Goal: Task Accomplishment & Management: Use online tool/utility

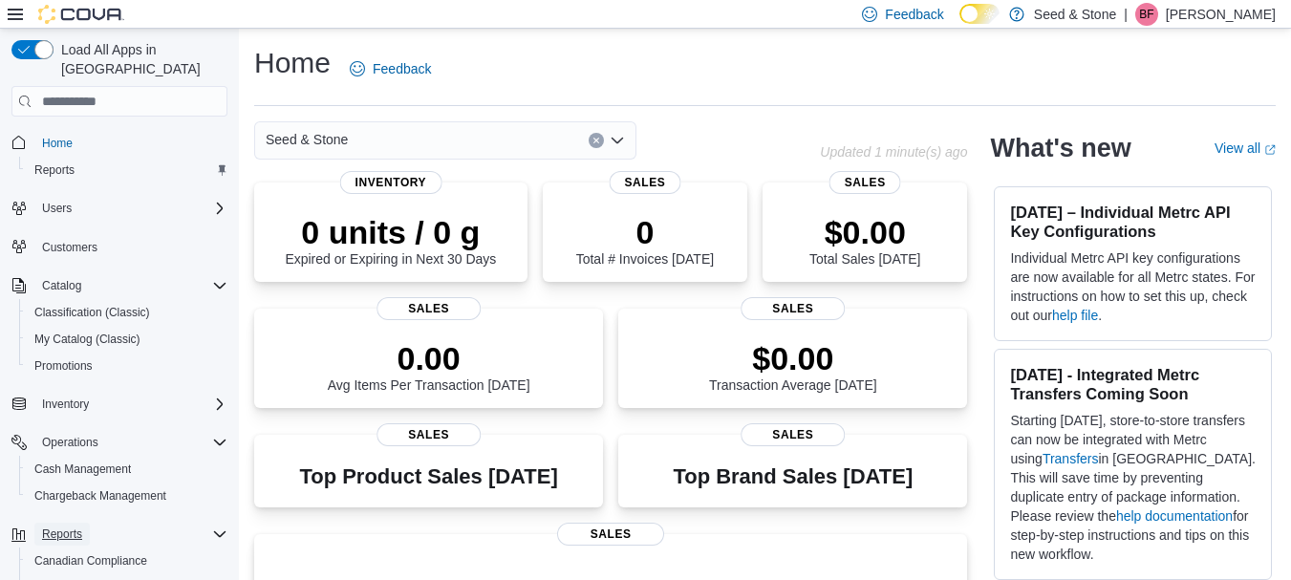
click at [57, 526] on span "Reports" at bounding box center [62, 533] width 40 height 15
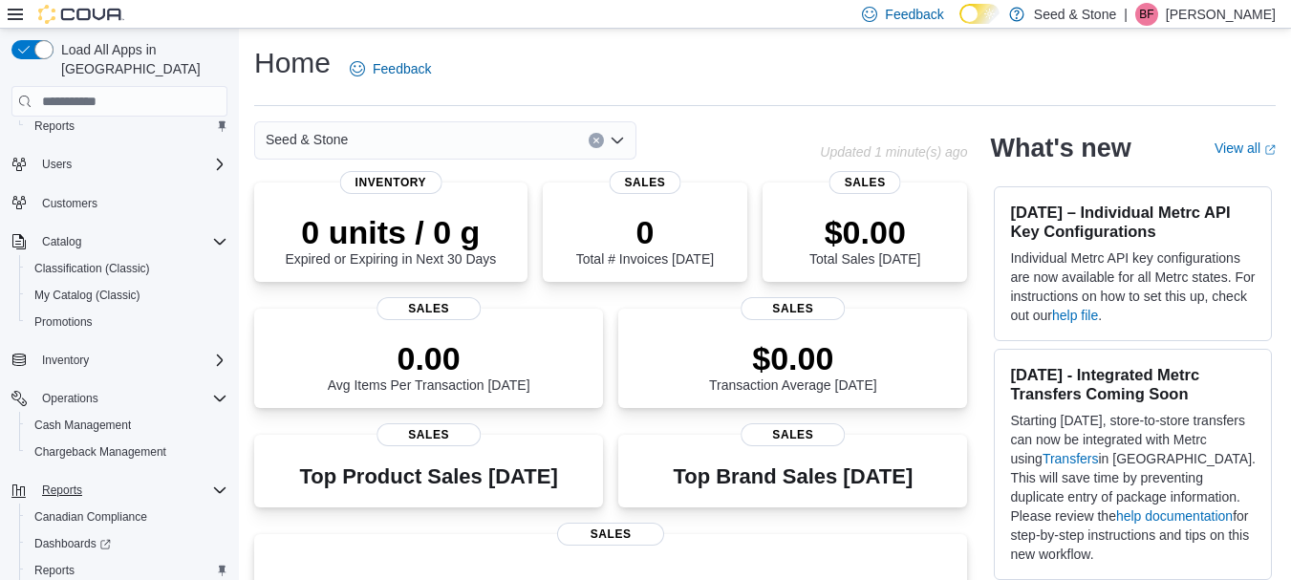
scroll to position [76, 0]
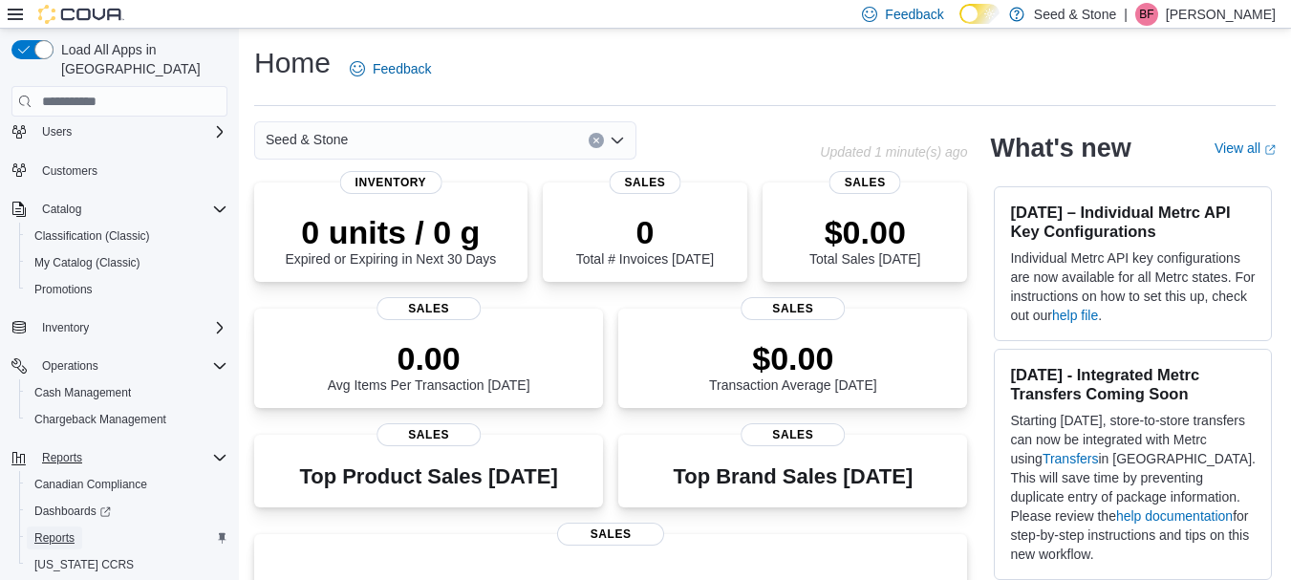
click at [57, 530] on span "Reports" at bounding box center [54, 537] width 40 height 15
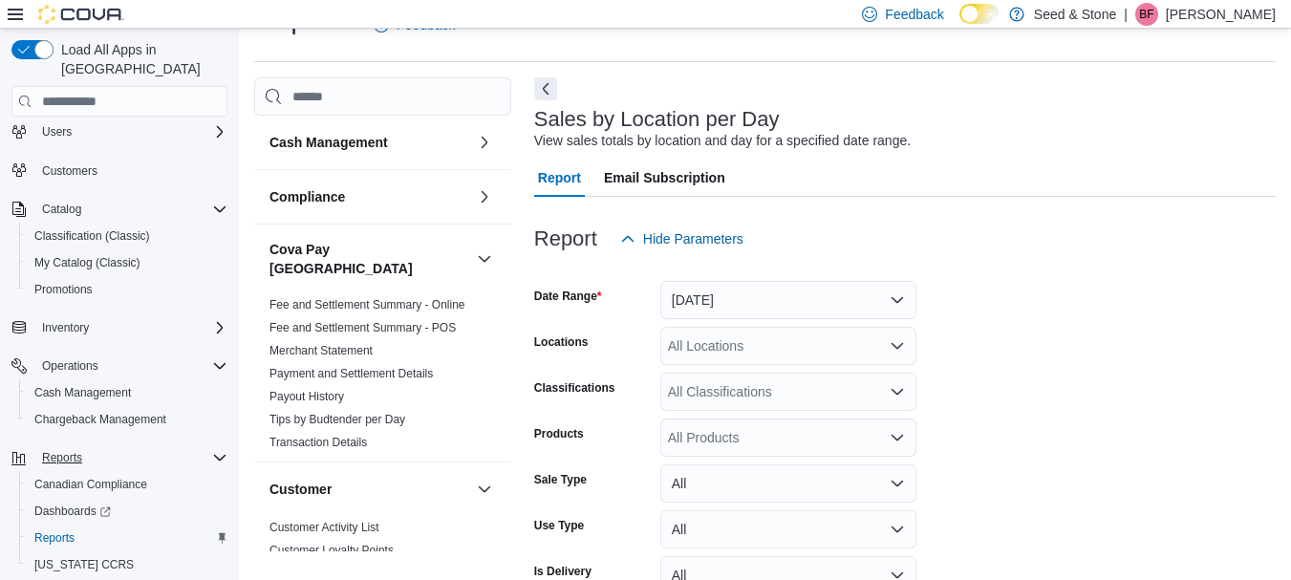
scroll to position [150, 0]
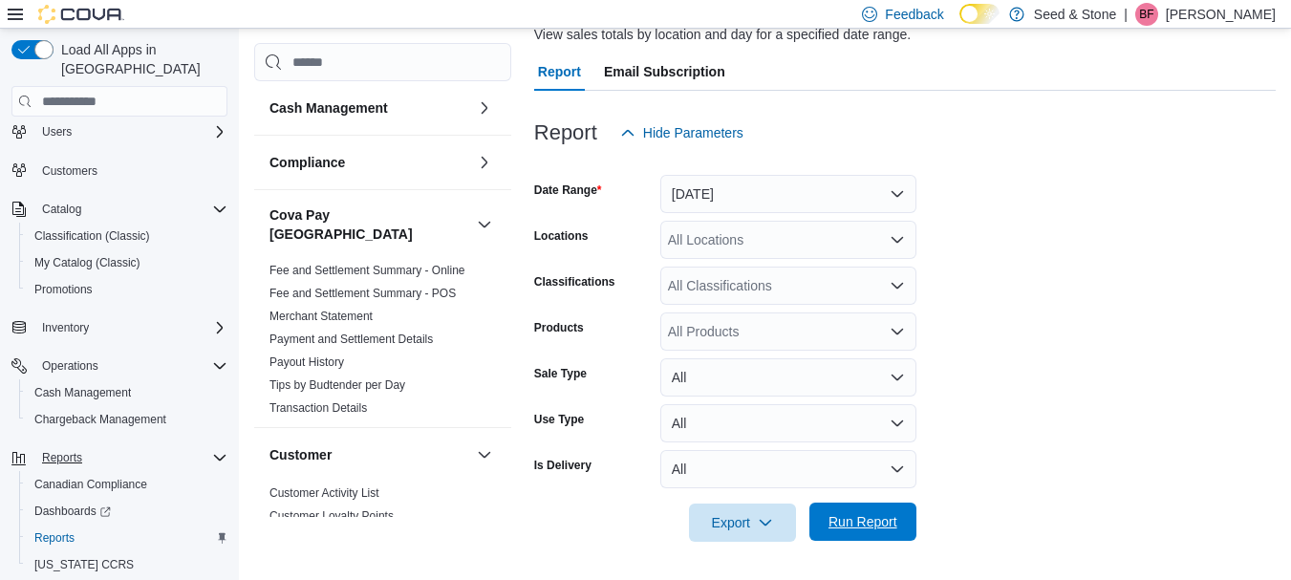
click at [846, 521] on span "Run Report" at bounding box center [862, 521] width 69 height 19
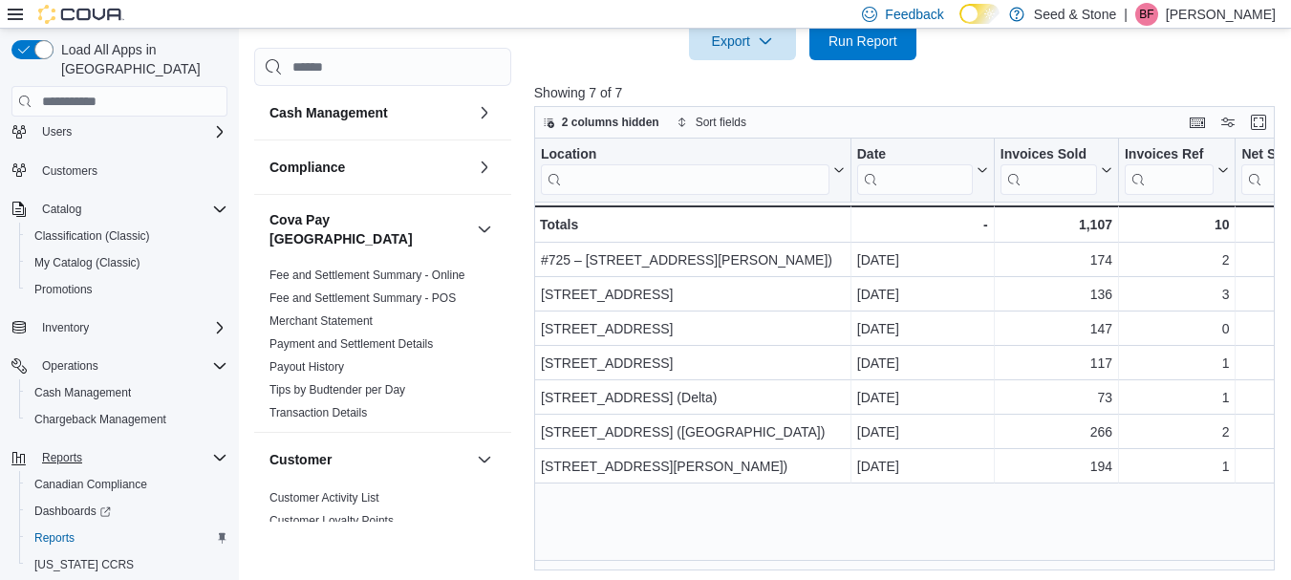
scroll to position [637, 0]
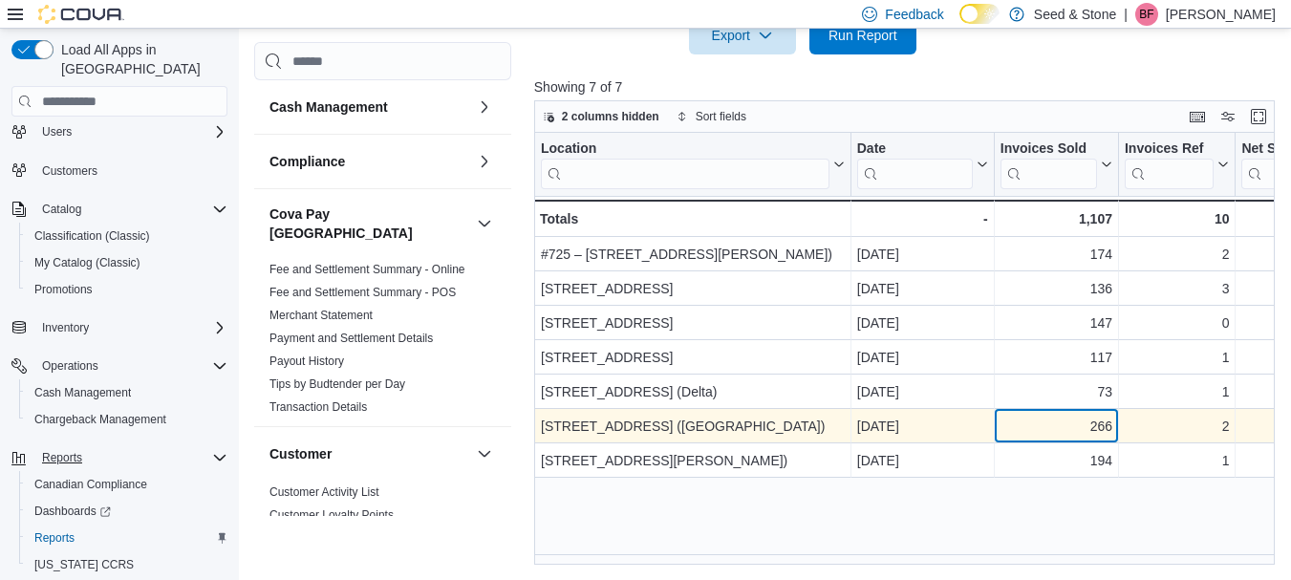
click at [1060, 424] on div "266" at bounding box center [1056, 427] width 112 height 23
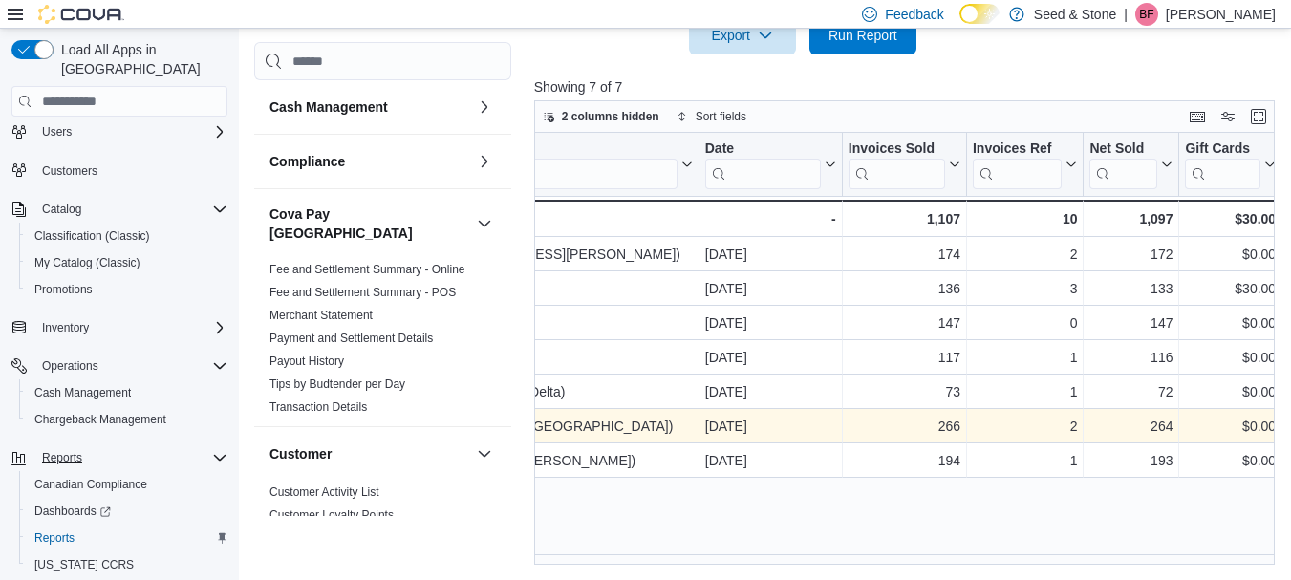
scroll to position [0, 267]
